Goal: Transaction & Acquisition: Purchase product/service

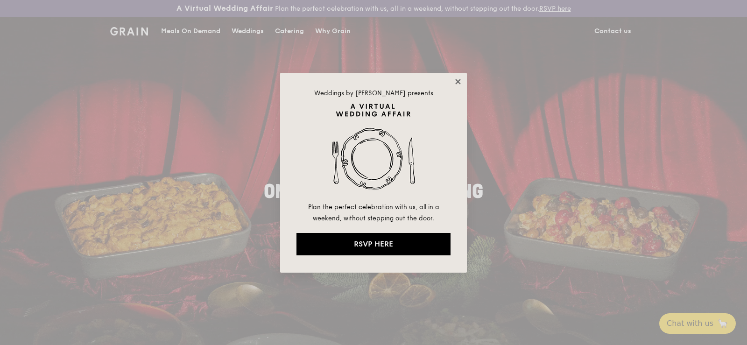
click at [461, 85] on icon at bounding box center [458, 82] width 8 height 8
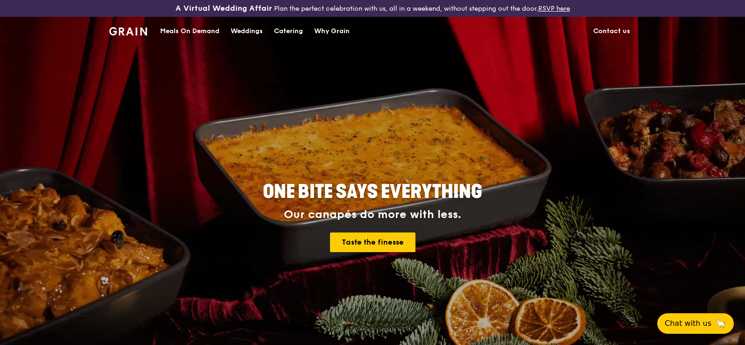
click at [160, 45] on div "Meals On Demand" at bounding box center [189, 31] width 59 height 28
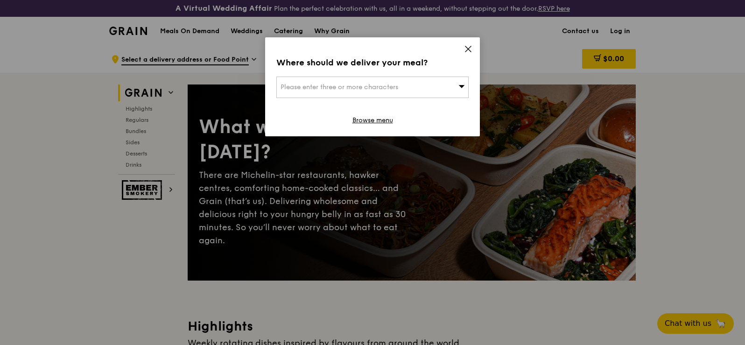
click at [445, 98] on div "Please enter three or more characters" at bounding box center [372, 87] width 192 height 21
click at [351, 114] on li "Please enter 3 or more characters" at bounding box center [372, 106] width 191 height 17
click at [458, 69] on div "Where should we deliver your meal?" at bounding box center [372, 62] width 192 height 13
click at [398, 91] on span "Please enter three or more characters" at bounding box center [340, 87] width 118 height 8
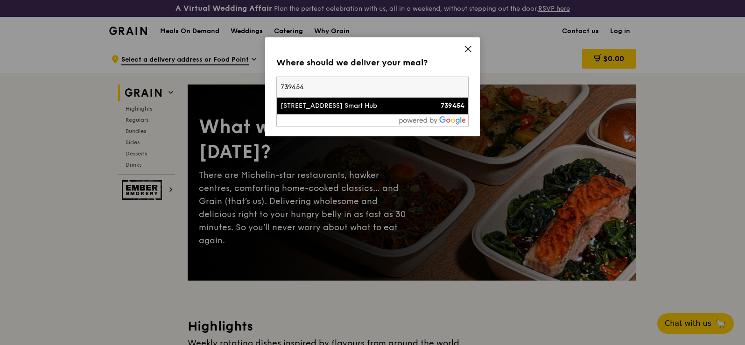
type input "739454"
click at [317, 111] on div "12 Kranji Way, Samwoh Smart Hub" at bounding box center [350, 105] width 138 height 9
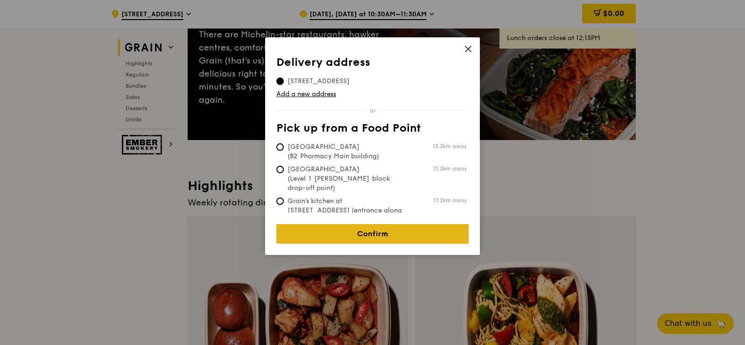
click at [388, 244] on link "Confirm" at bounding box center [372, 234] width 192 height 20
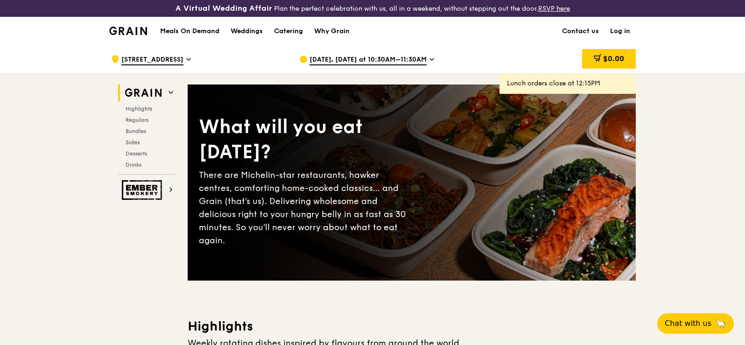
click at [427, 65] on span "Sep 18, Today at 10:30AM–11:30AM" at bounding box center [368, 60] width 117 height 10
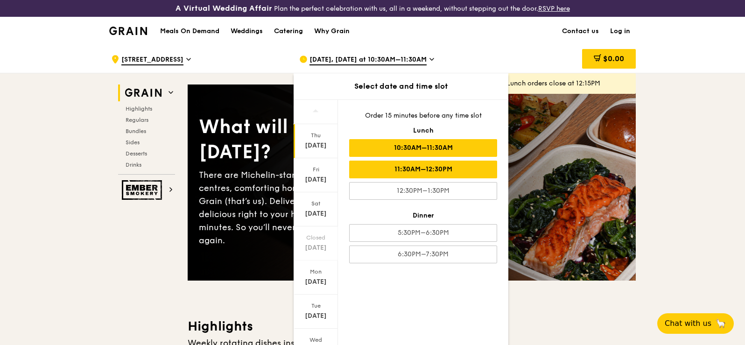
click at [430, 178] on div "11:30AM–12:30PM" at bounding box center [423, 170] width 148 height 18
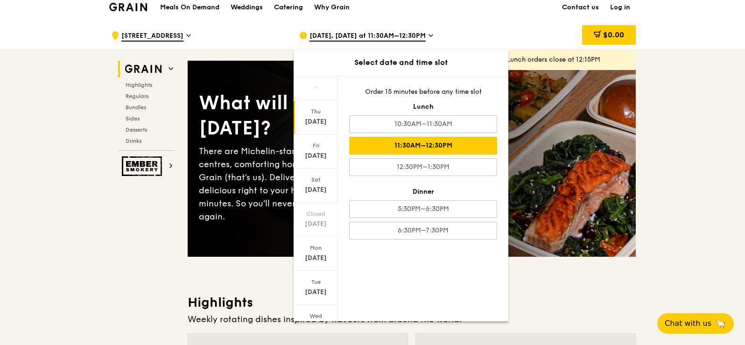
scroll to position [47, 0]
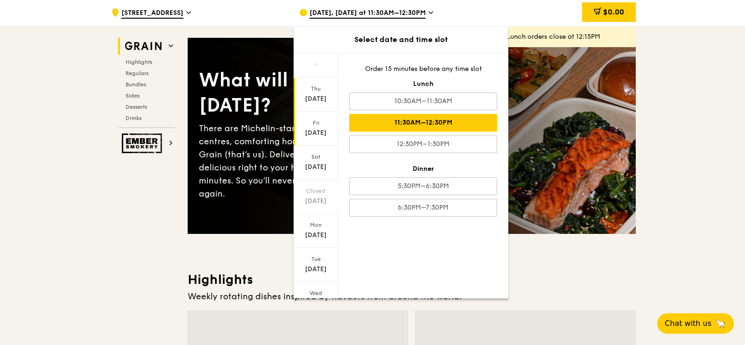
click at [295, 127] on div "Fri" at bounding box center [316, 122] width 42 height 7
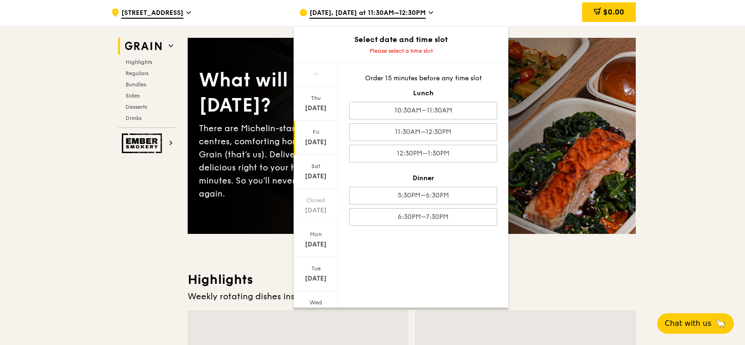
click at [298, 147] on div "Sep 19" at bounding box center [316, 142] width 42 height 9
click at [297, 147] on div "Sep 19" at bounding box center [316, 142] width 42 height 9
click at [315, 19] on span "Sep 18, Today at 11:30AM–12:30PM" at bounding box center [368, 13] width 116 height 10
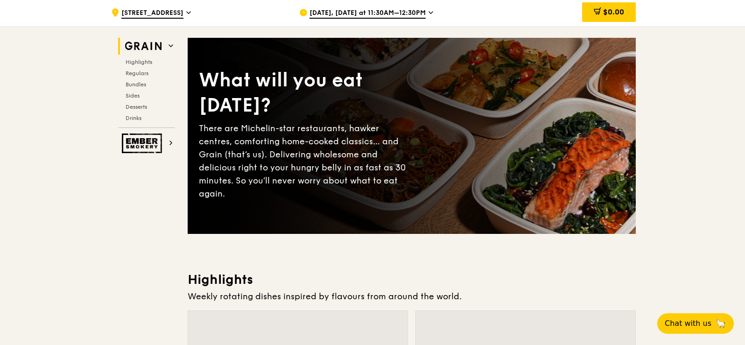
click at [314, 19] on span "Sep 18, Today at 11:30AM–12:30PM" at bounding box center [368, 13] width 116 height 10
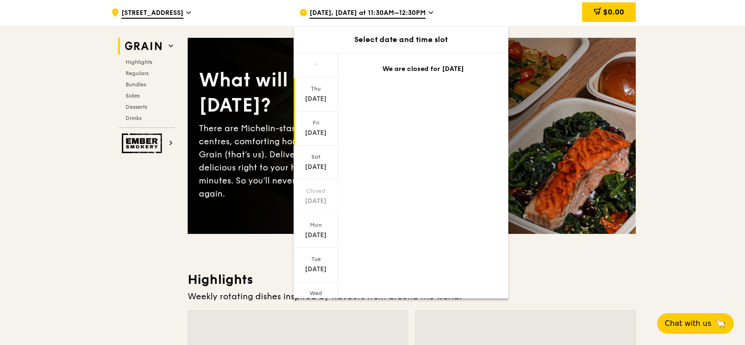
click at [294, 146] on div "Fri Sep 19" at bounding box center [316, 129] width 44 height 34
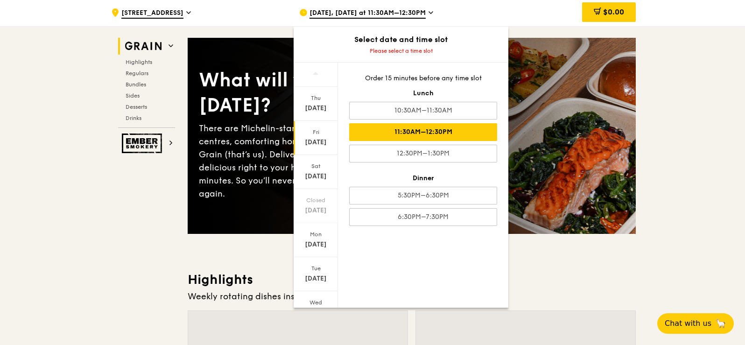
click at [426, 141] on div "11:30AM–12:30PM" at bounding box center [423, 132] width 148 height 18
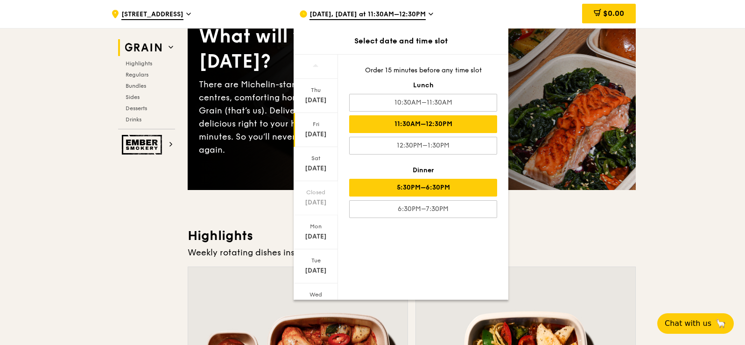
scroll to position [140, 0]
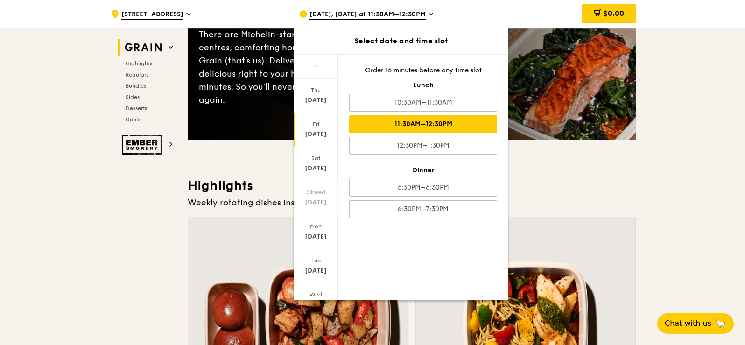
click at [518, 194] on h3 "Highlights" at bounding box center [412, 185] width 448 height 17
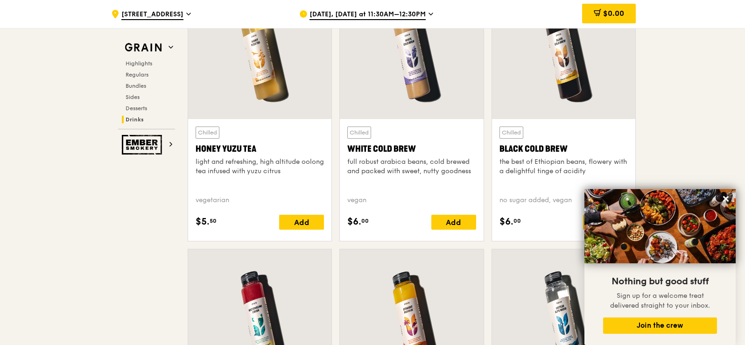
scroll to position [4059, 0]
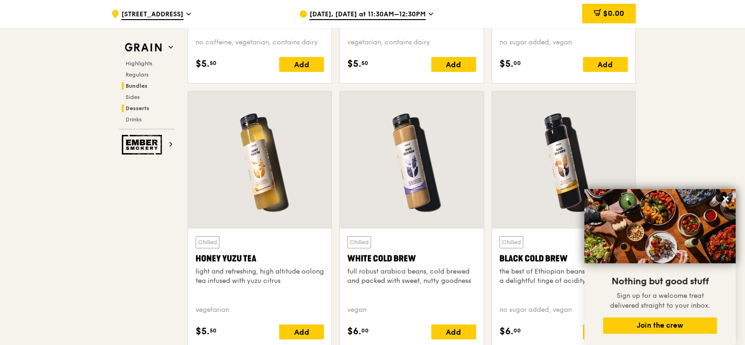
click at [126, 89] on span "Bundles" at bounding box center [137, 86] width 22 height 7
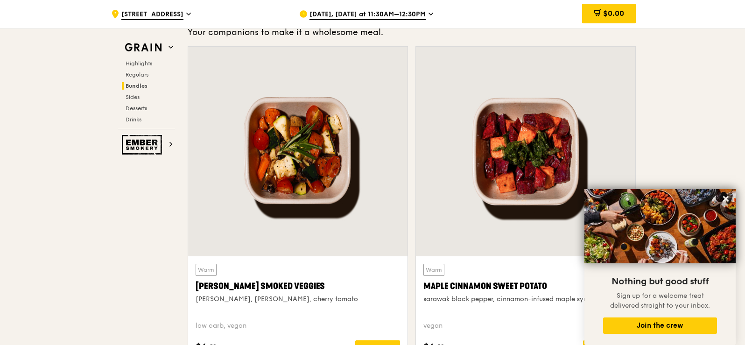
scroll to position [2474, 0]
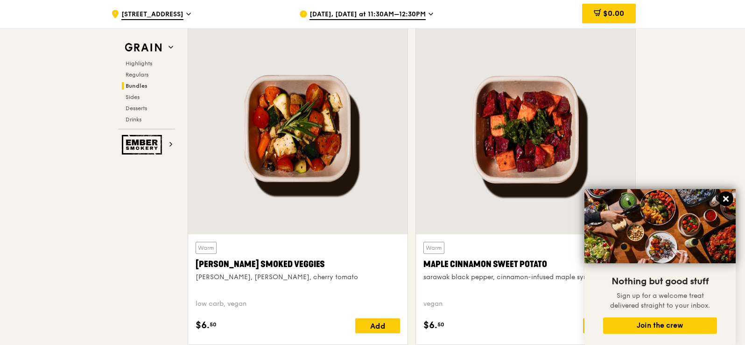
click at [729, 197] on icon at bounding box center [726, 199] width 8 height 8
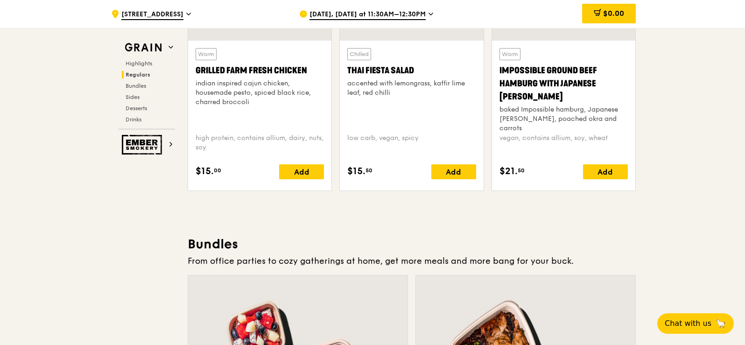
scroll to position [1354, 0]
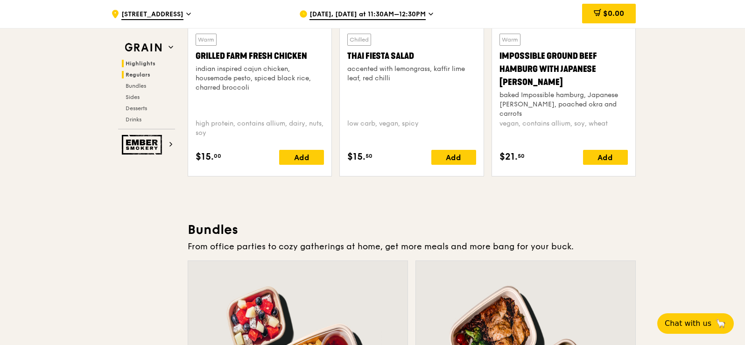
click at [126, 67] on span "Highlights" at bounding box center [141, 63] width 30 height 7
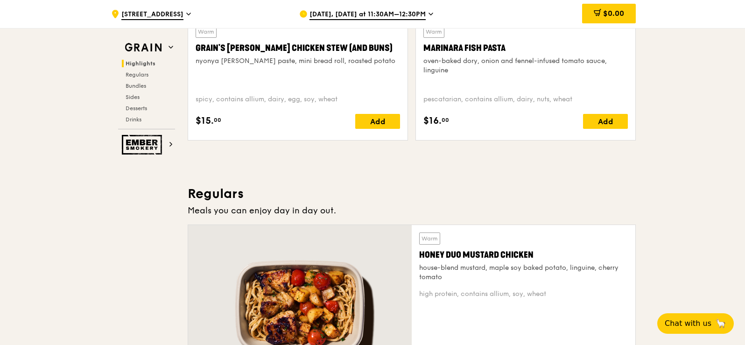
scroll to position [540, 0]
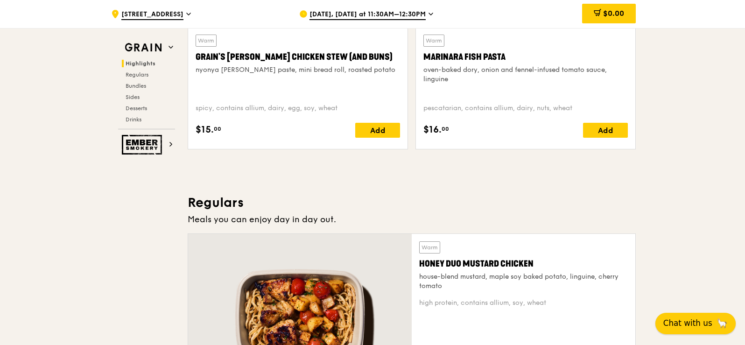
click at [685, 323] on span "Chat with us" at bounding box center [687, 323] width 49 height 12
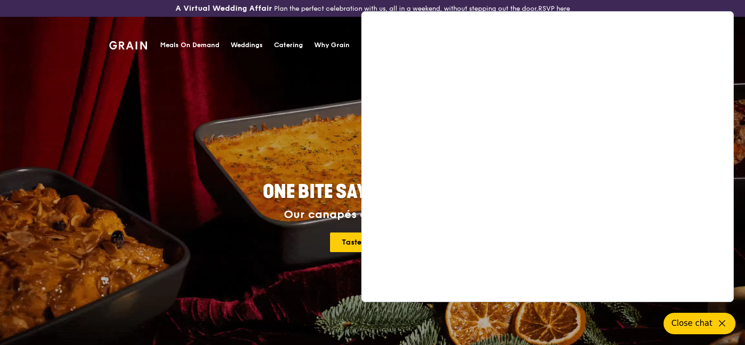
click at [160, 43] on div "Meals On Demand" at bounding box center [189, 45] width 59 height 28
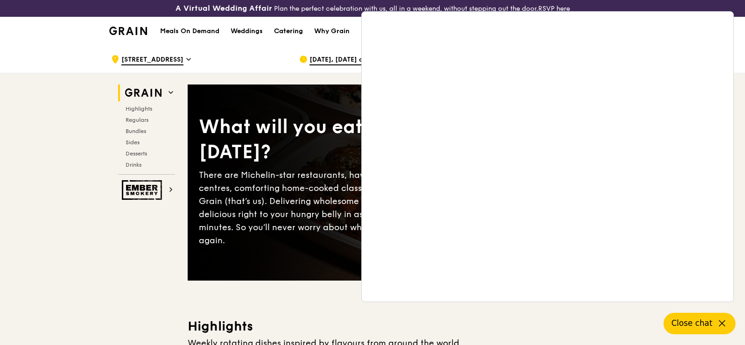
click at [274, 45] on div "Catering" at bounding box center [288, 31] width 29 height 28
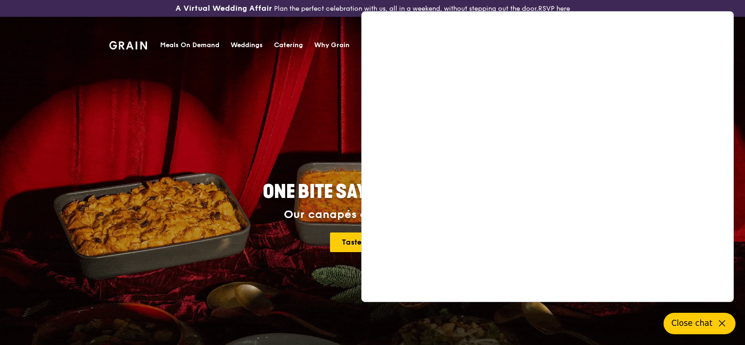
click at [351, 33] on div "Meals On Demand Weddings Catering Why Grain Contact us" at bounding box center [372, 45] width 527 height 28
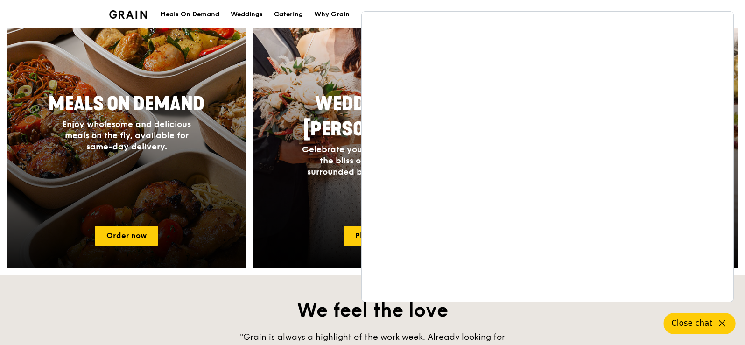
scroll to position [467, 0]
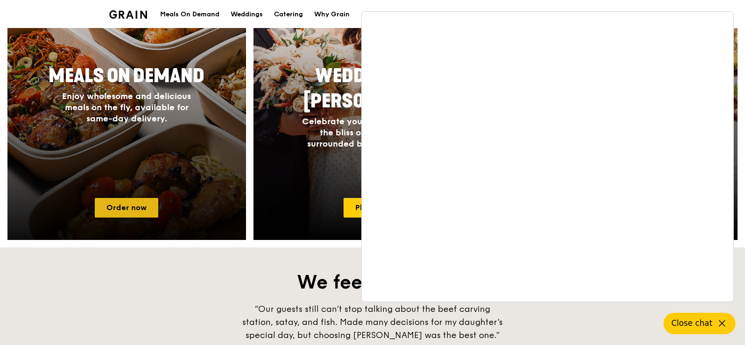
click at [123, 218] on link "Order now" at bounding box center [126, 208] width 63 height 20
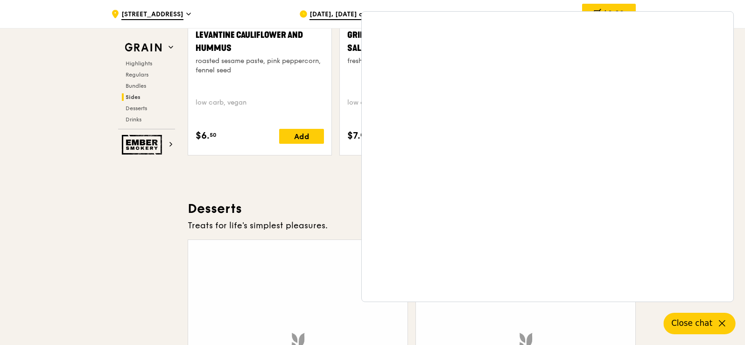
scroll to position [3081, 0]
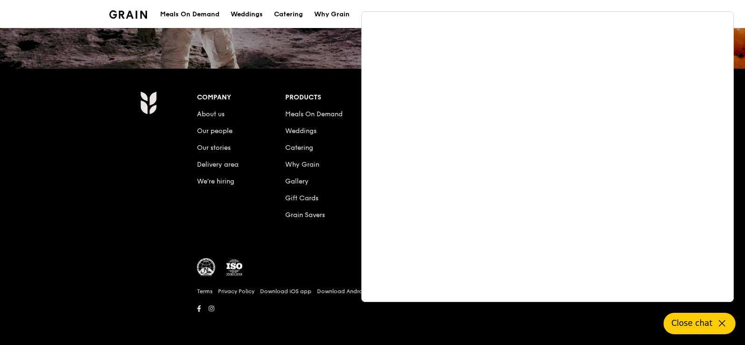
scroll to position [467, 0]
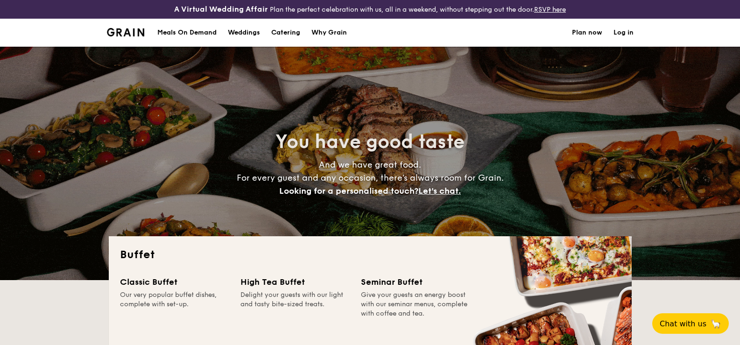
select select
click at [157, 47] on div "Meals On Demand" at bounding box center [186, 33] width 59 height 28
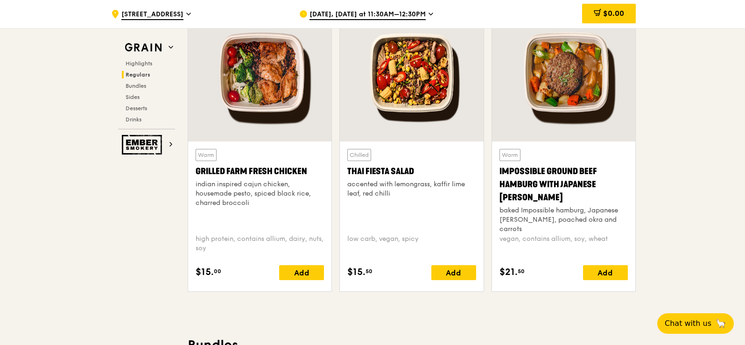
scroll to position [1261, 0]
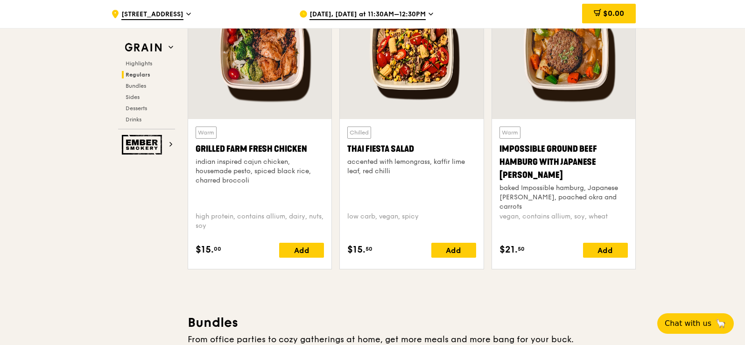
click at [222, 119] on div at bounding box center [259, 50] width 143 height 137
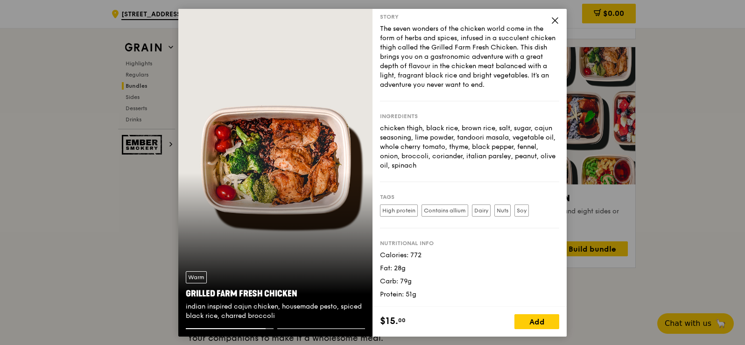
scroll to position [2, 0]
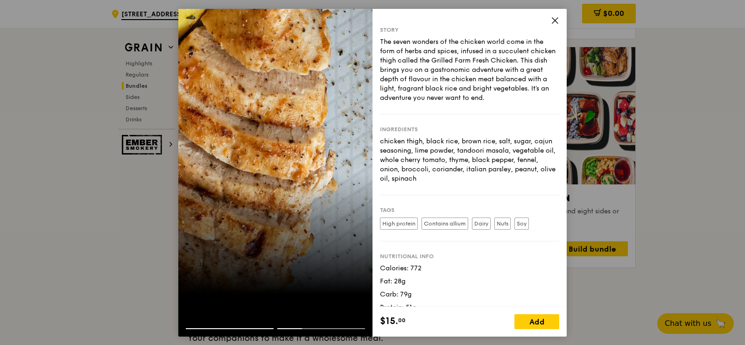
click at [559, 19] on icon at bounding box center [555, 20] width 8 height 8
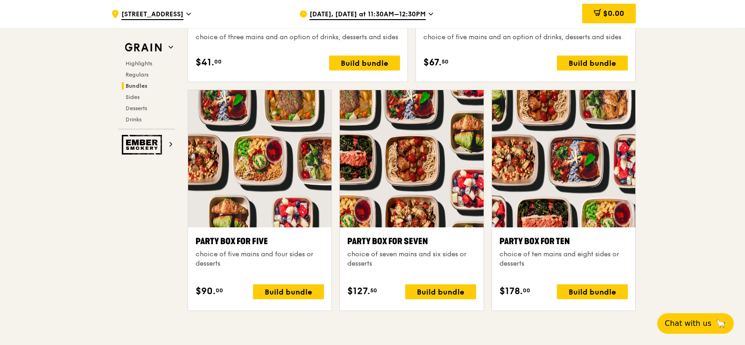
scroll to position [2053, 0]
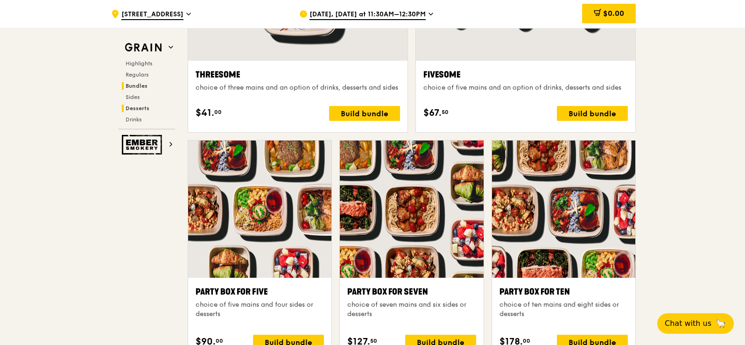
click at [126, 112] on span "Desserts" at bounding box center [138, 108] width 24 height 7
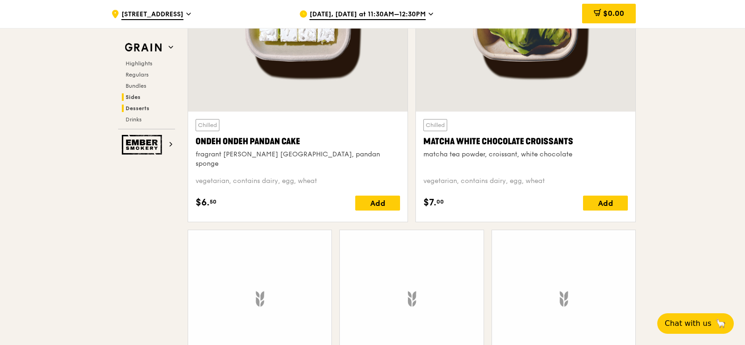
scroll to position [3344, 0]
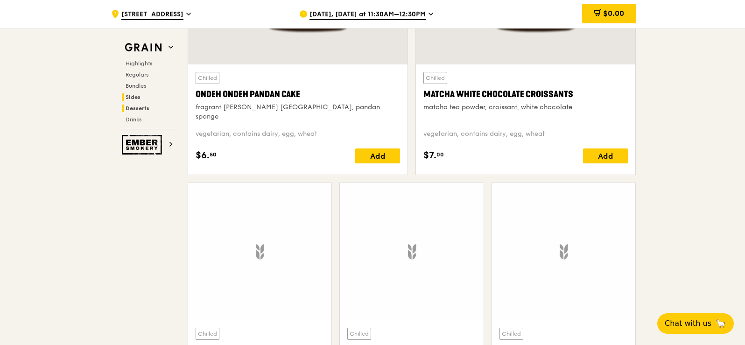
click at [126, 100] on span "Sides" at bounding box center [133, 97] width 15 height 7
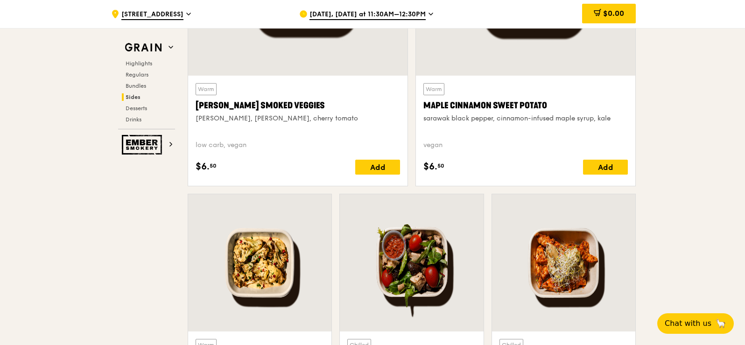
scroll to position [2606, 0]
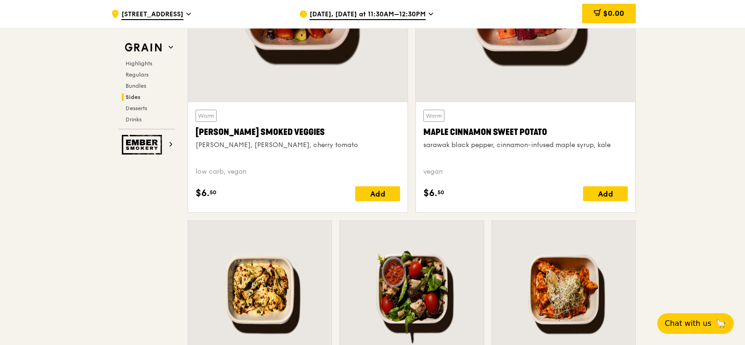
click at [118, 100] on div "Highlights Regulars Bundles Sides Desserts Drinks" at bounding box center [146, 91] width 57 height 63
click at [126, 89] on span "Bundles" at bounding box center [137, 86] width 22 height 7
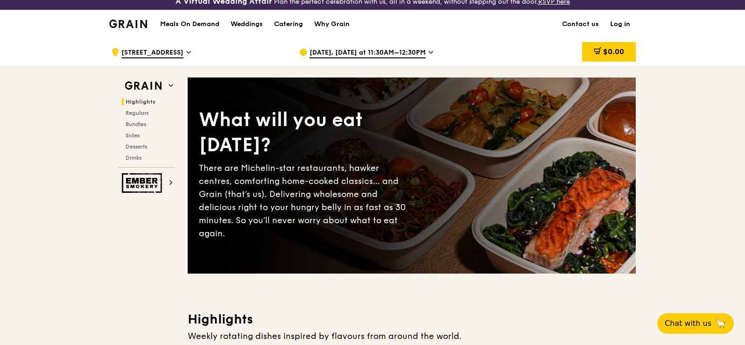
scroll to position [0, 0]
